Goal: Transaction & Acquisition: Purchase product/service

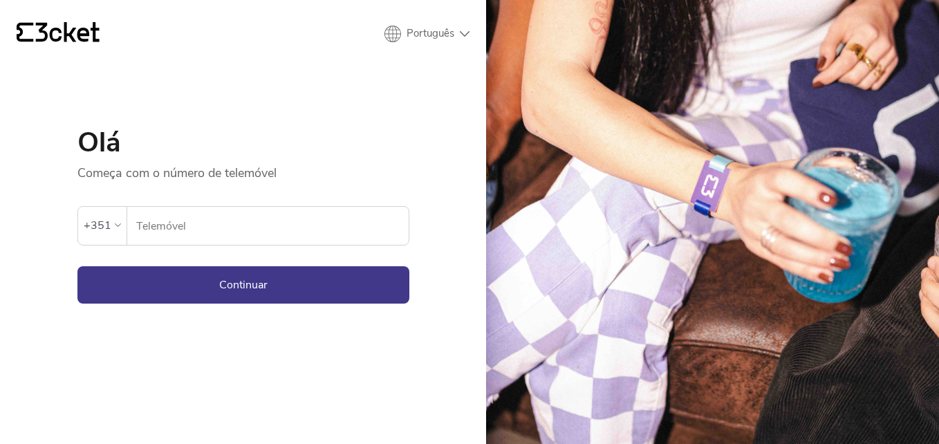
click at [255, 225] on input "Telemóvel" at bounding box center [272, 226] width 273 height 38
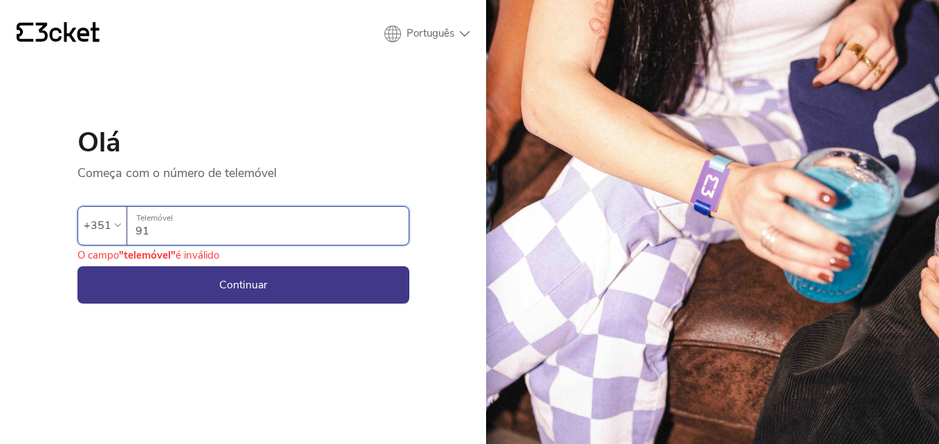
type input "910164527"
click at [251, 288] on button "Continuar" at bounding box center [243, 284] width 332 height 37
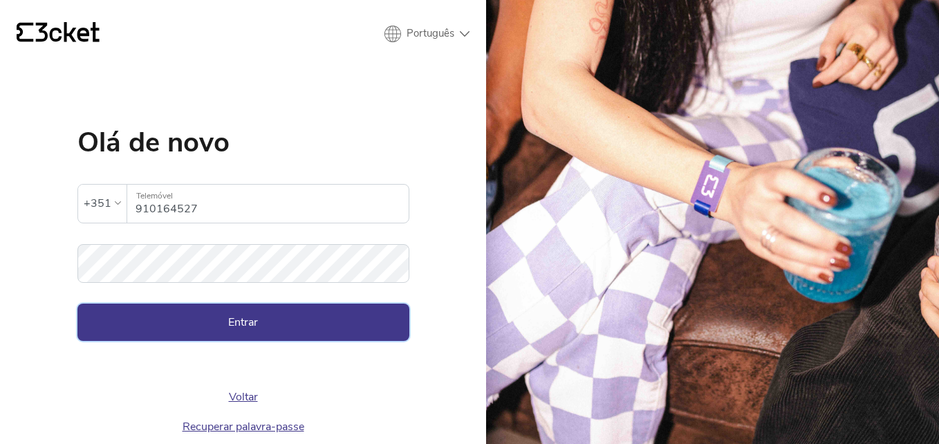
click at [253, 313] on button "Entrar" at bounding box center [243, 322] width 332 height 37
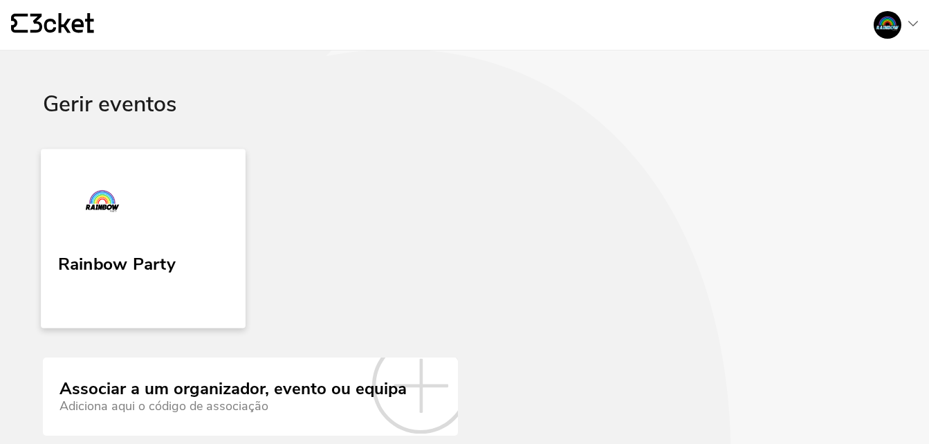
click at [168, 254] on div "Rainbow Party" at bounding box center [117, 261] width 118 height 25
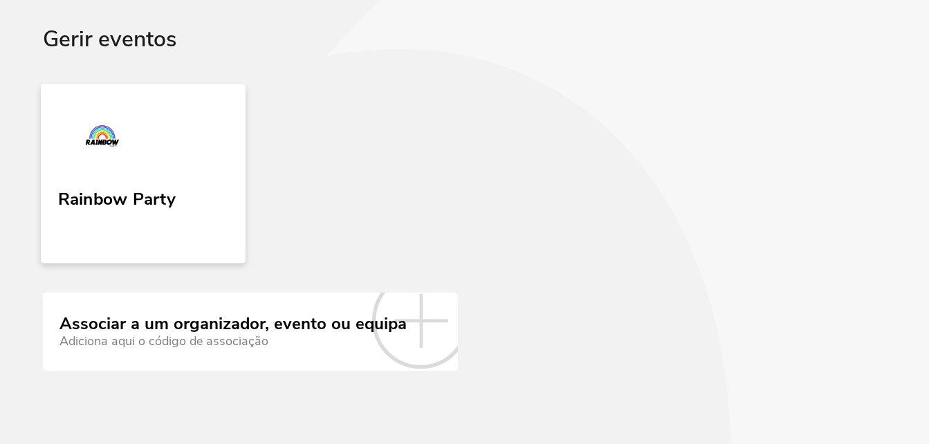
click at [194, 165] on link "Rainbow Party" at bounding box center [143, 173] width 205 height 179
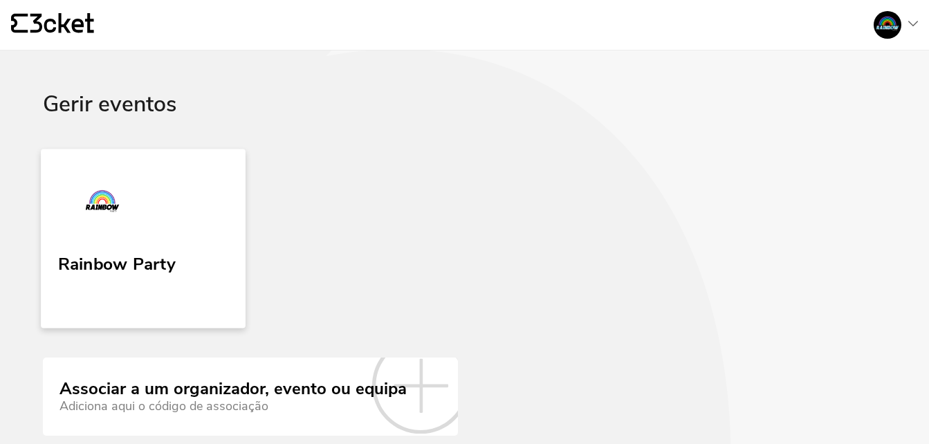
click at [192, 221] on link "Rainbow Party" at bounding box center [143, 238] width 205 height 179
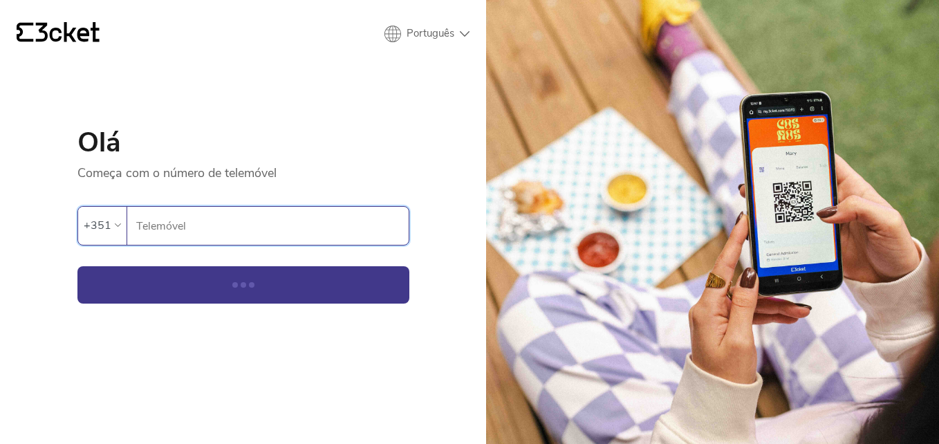
type input "910164527"
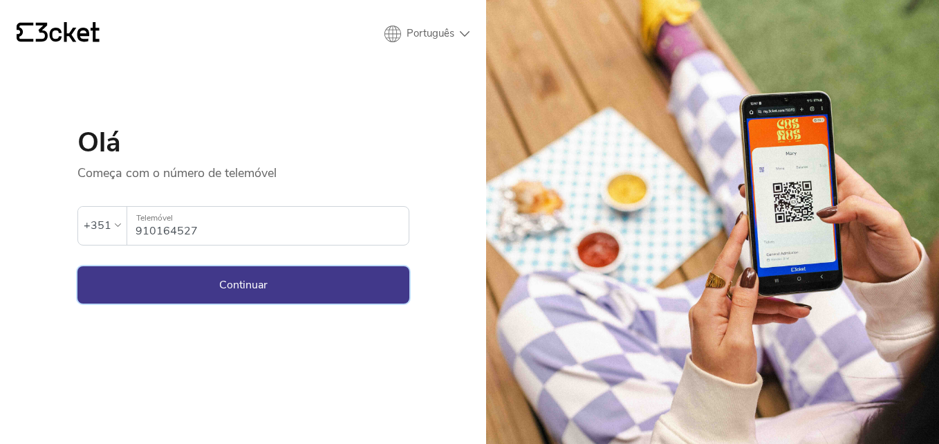
click at [243, 278] on button "Continuar" at bounding box center [243, 284] width 332 height 37
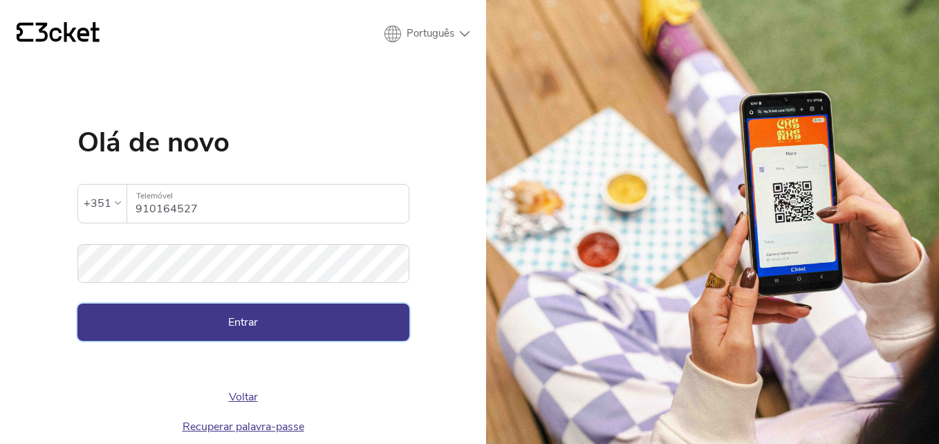
click at [251, 314] on button "Entrar" at bounding box center [243, 322] width 332 height 37
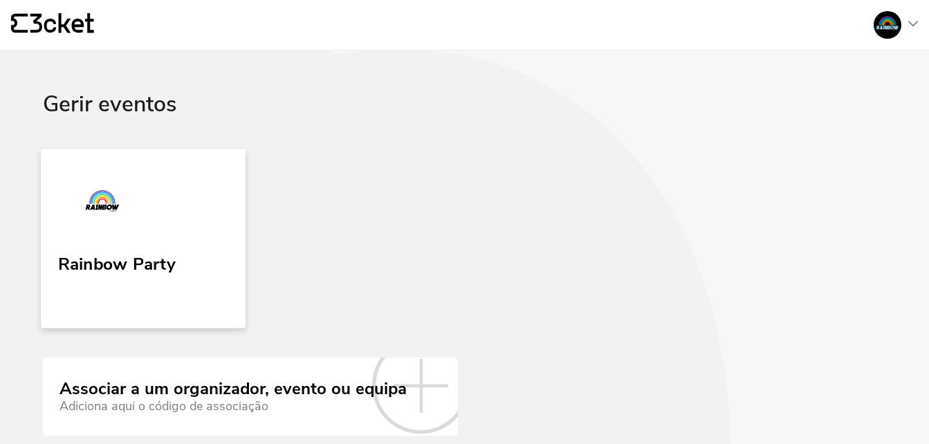
click at [192, 237] on link "Rainbow Party" at bounding box center [143, 238] width 205 height 179
click at [189, 233] on link "Rainbow Party" at bounding box center [143, 238] width 205 height 179
